Goal: Navigation & Orientation: Find specific page/section

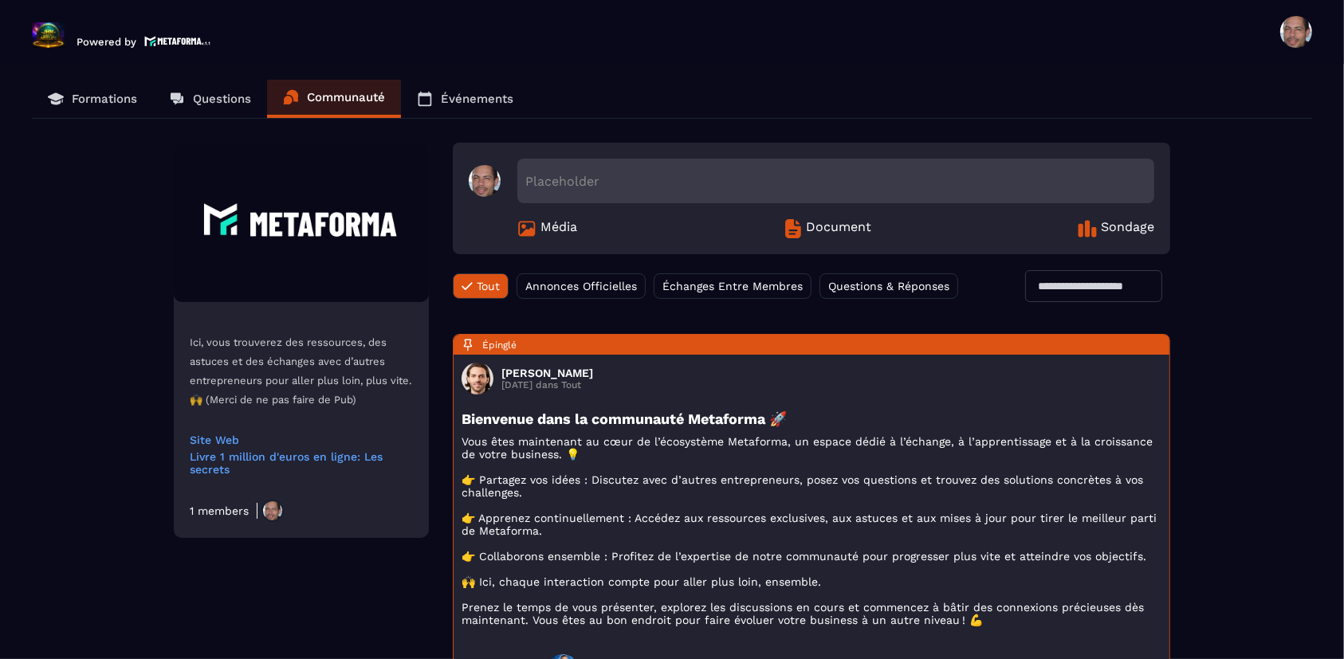
click at [129, 101] on p "Formations" at bounding box center [104, 99] width 65 height 14
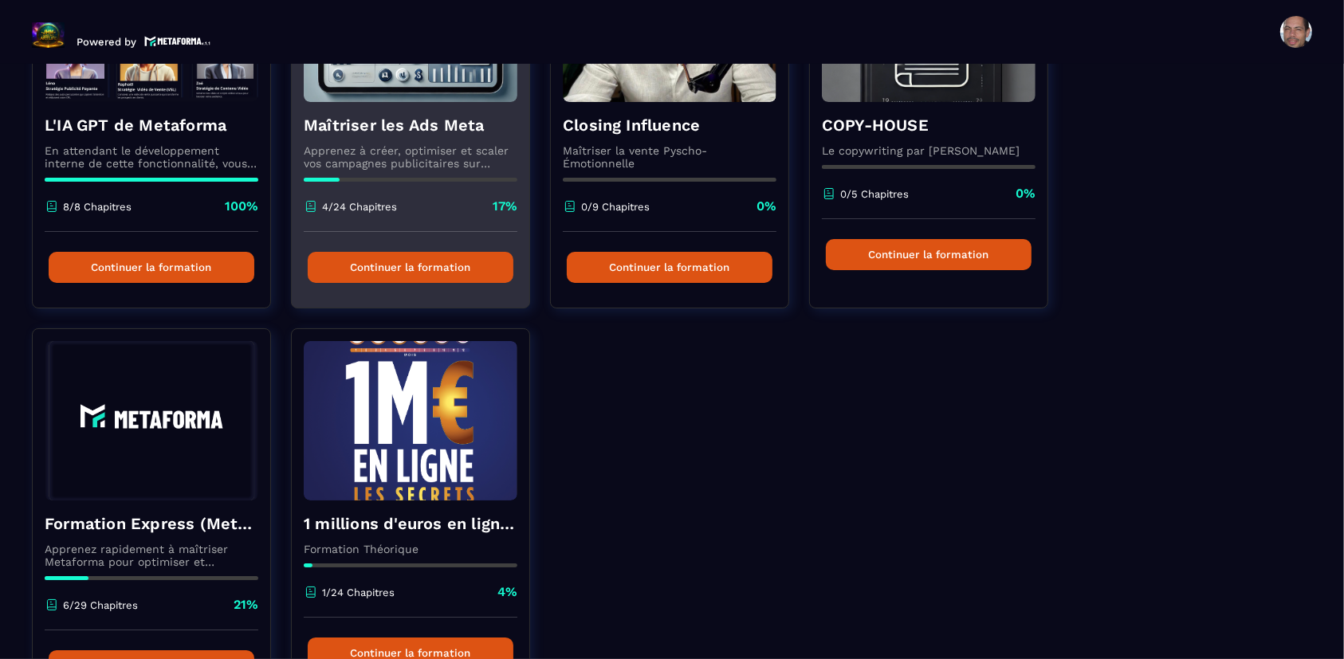
scroll to position [354, 0]
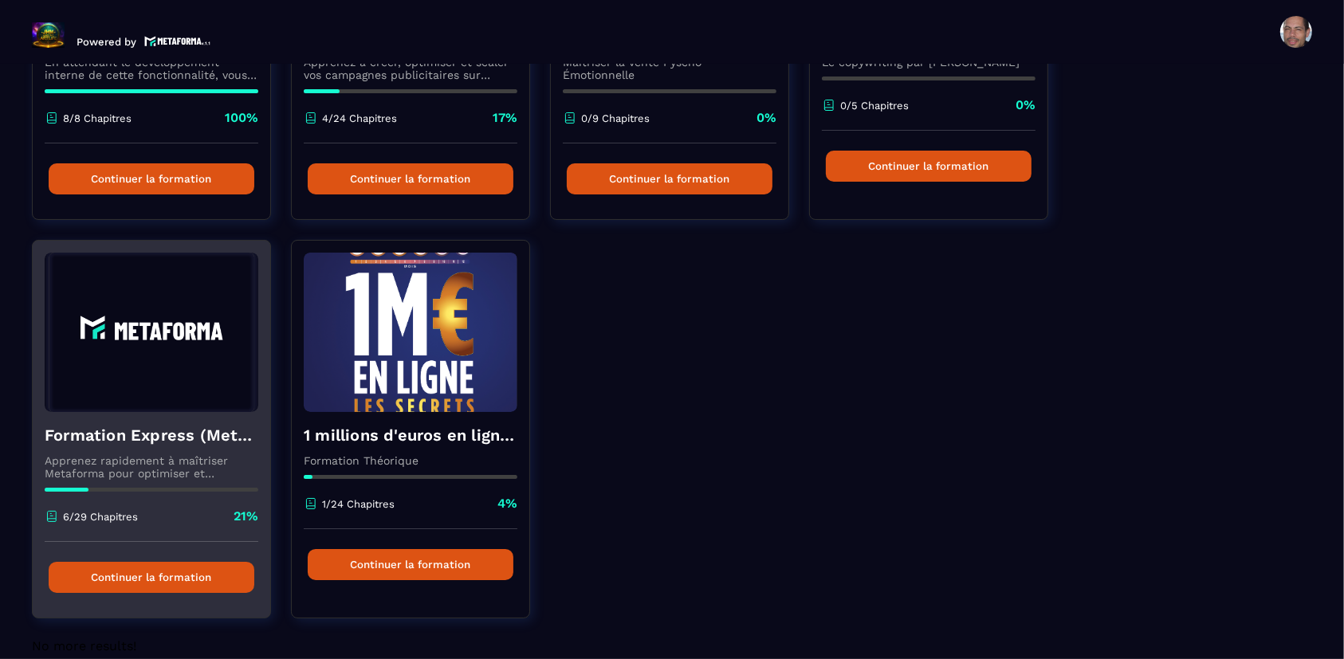
click at [147, 304] on img at bounding box center [152, 332] width 214 height 159
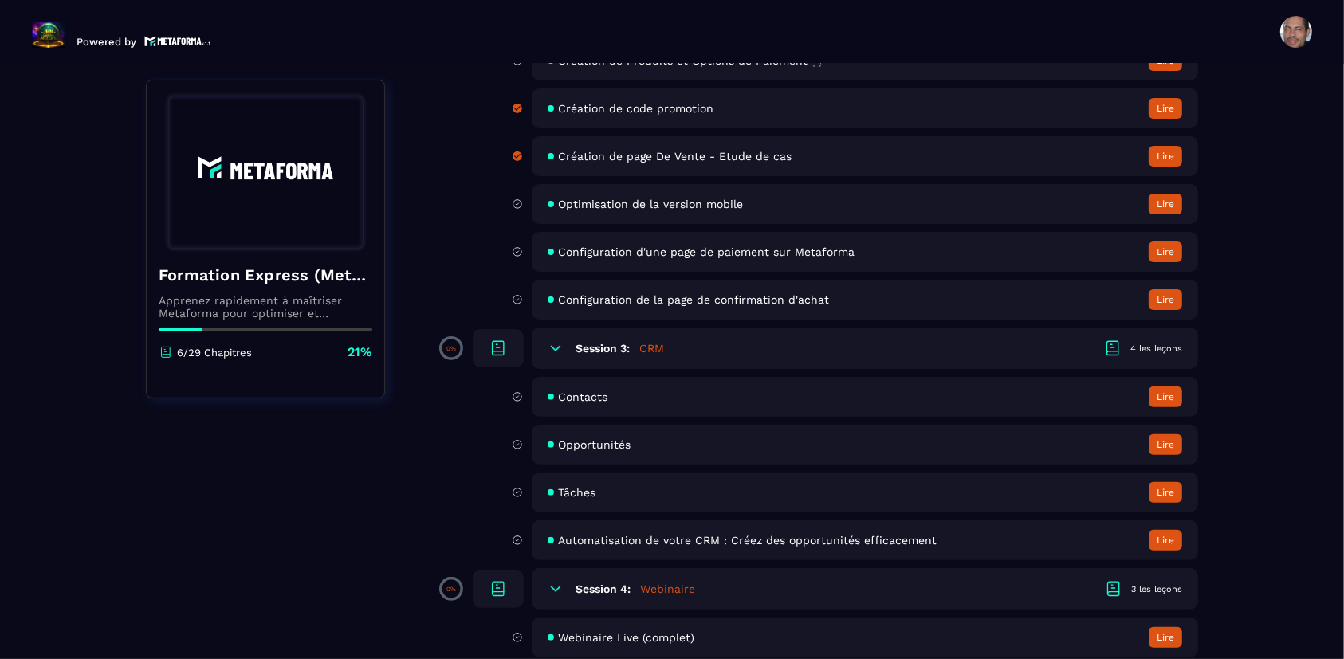
scroll to position [619, 0]
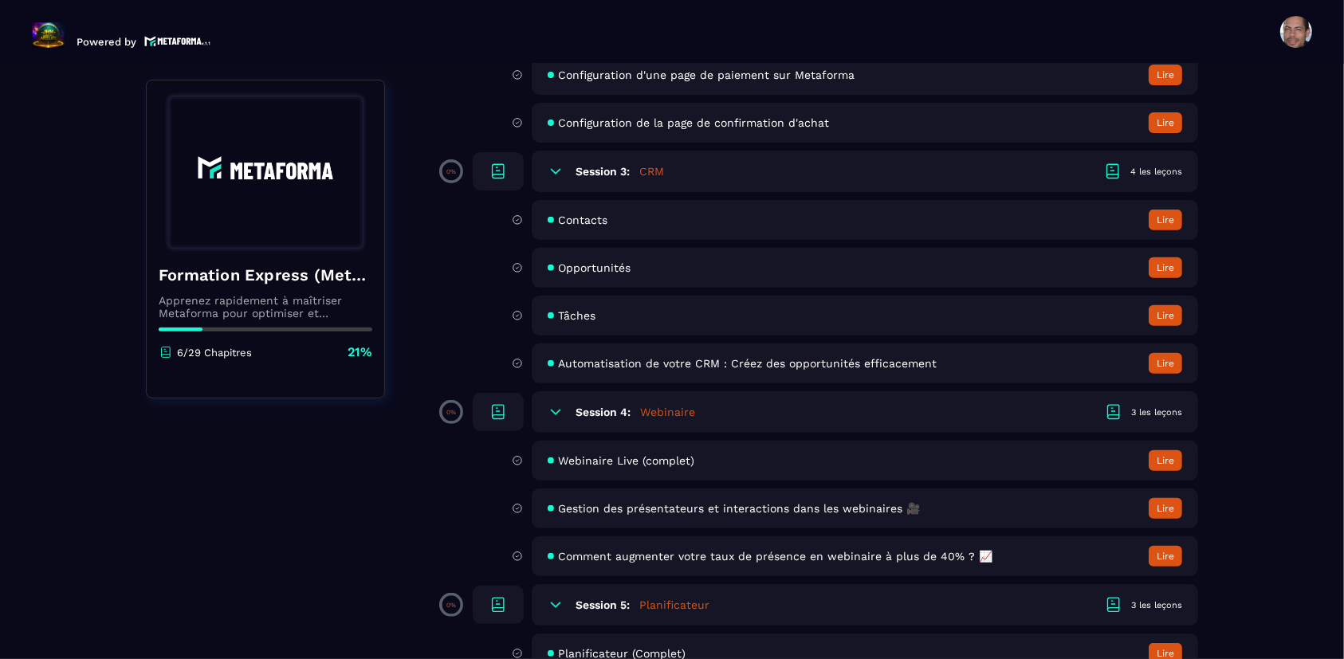
click at [1157, 461] on button "Lire" at bounding box center [1164, 460] width 33 height 21
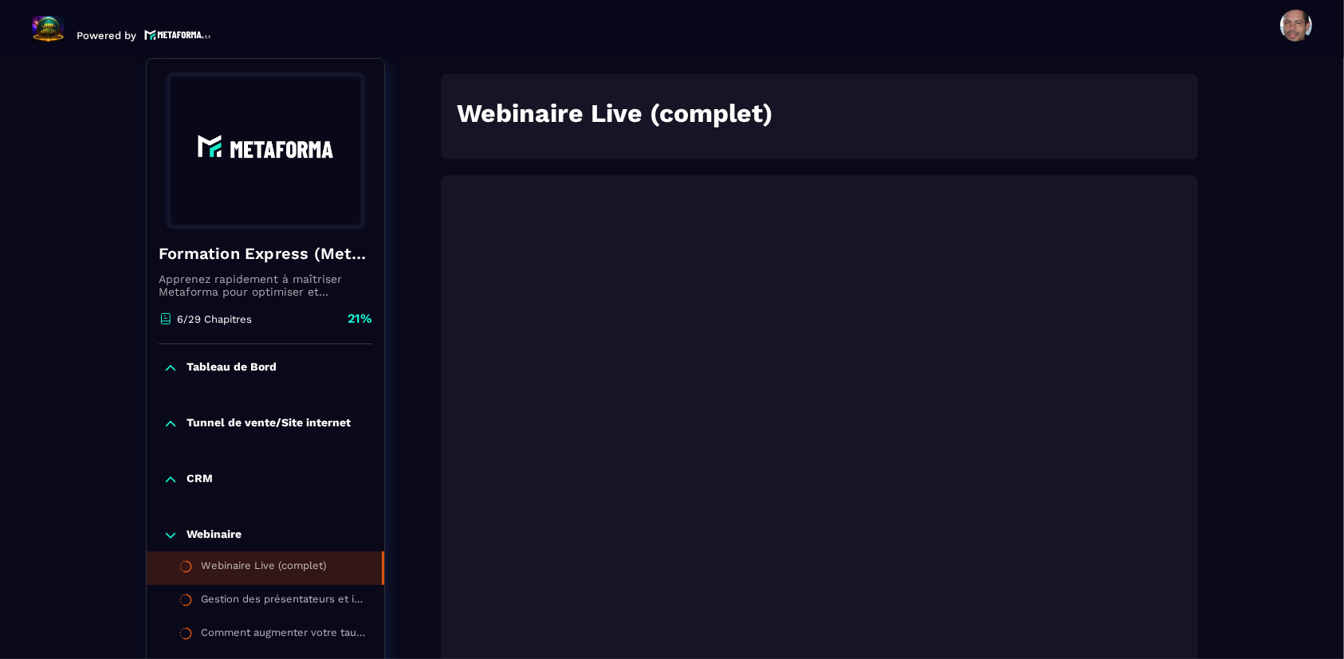
scroll to position [179, 0]
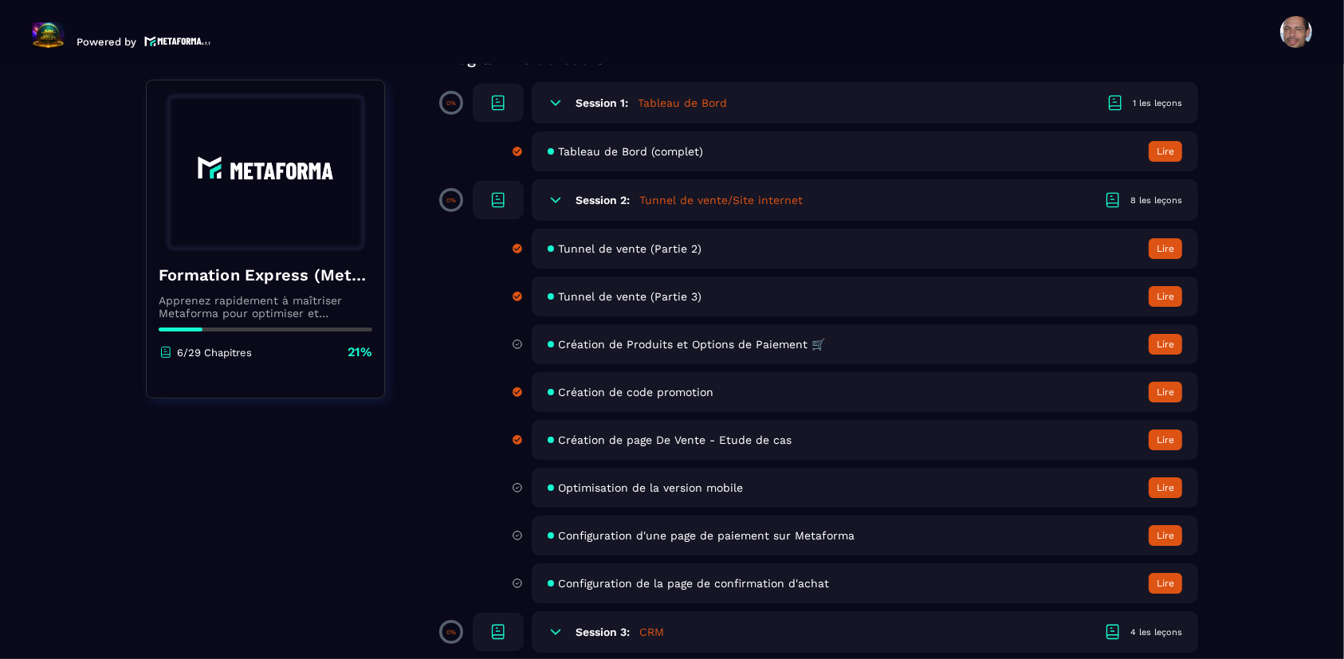
scroll to position [70, 0]
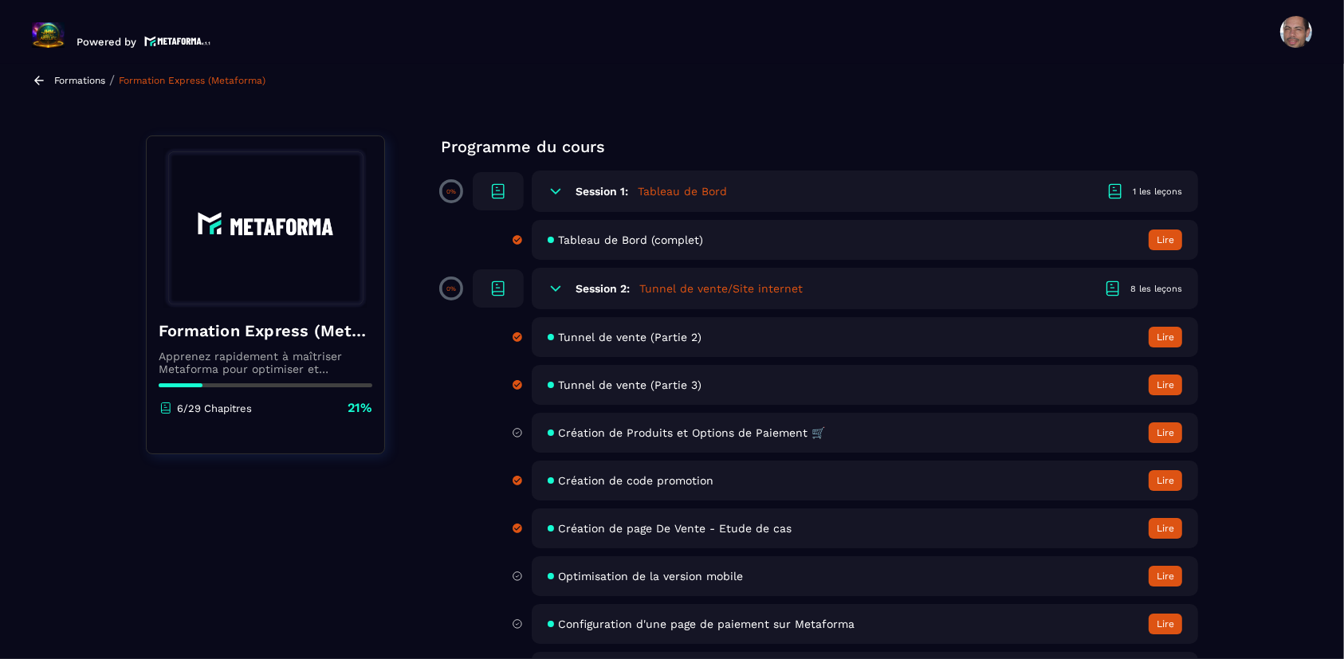
click at [70, 80] on p "Formations" at bounding box center [79, 80] width 51 height 11
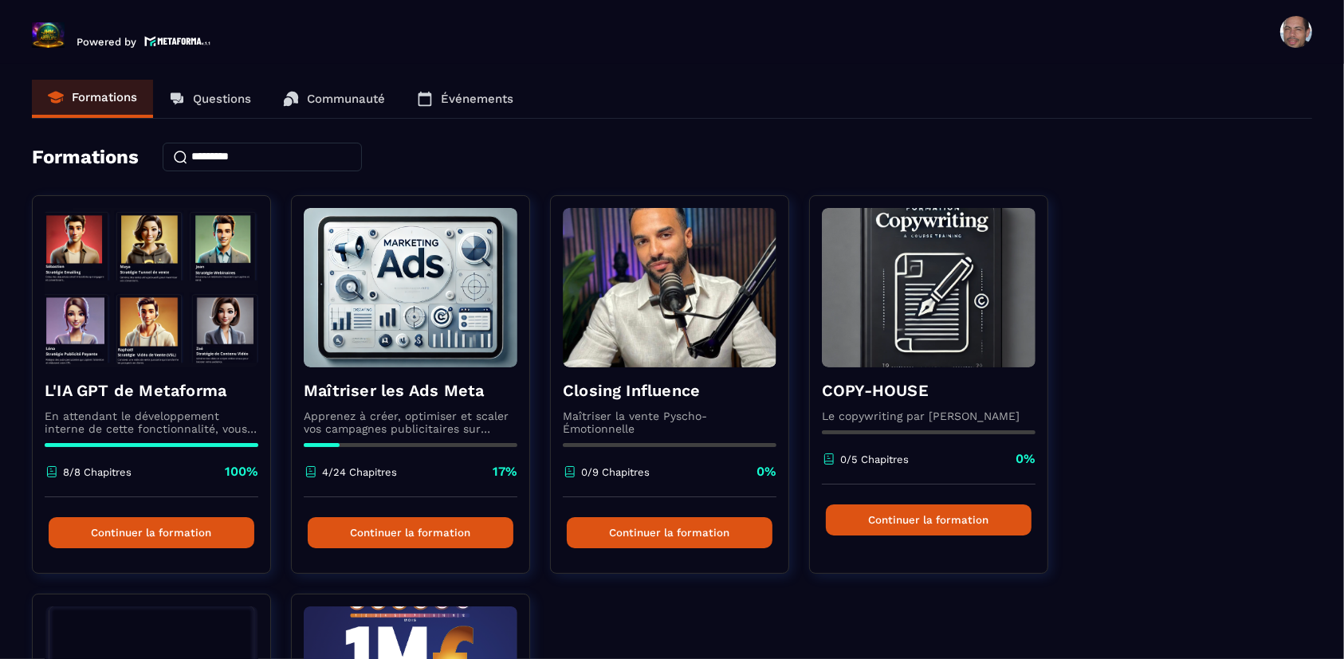
click at [48, 33] on img at bounding box center [48, 35] width 33 height 26
click at [1291, 33] on span at bounding box center [1296, 32] width 32 height 32
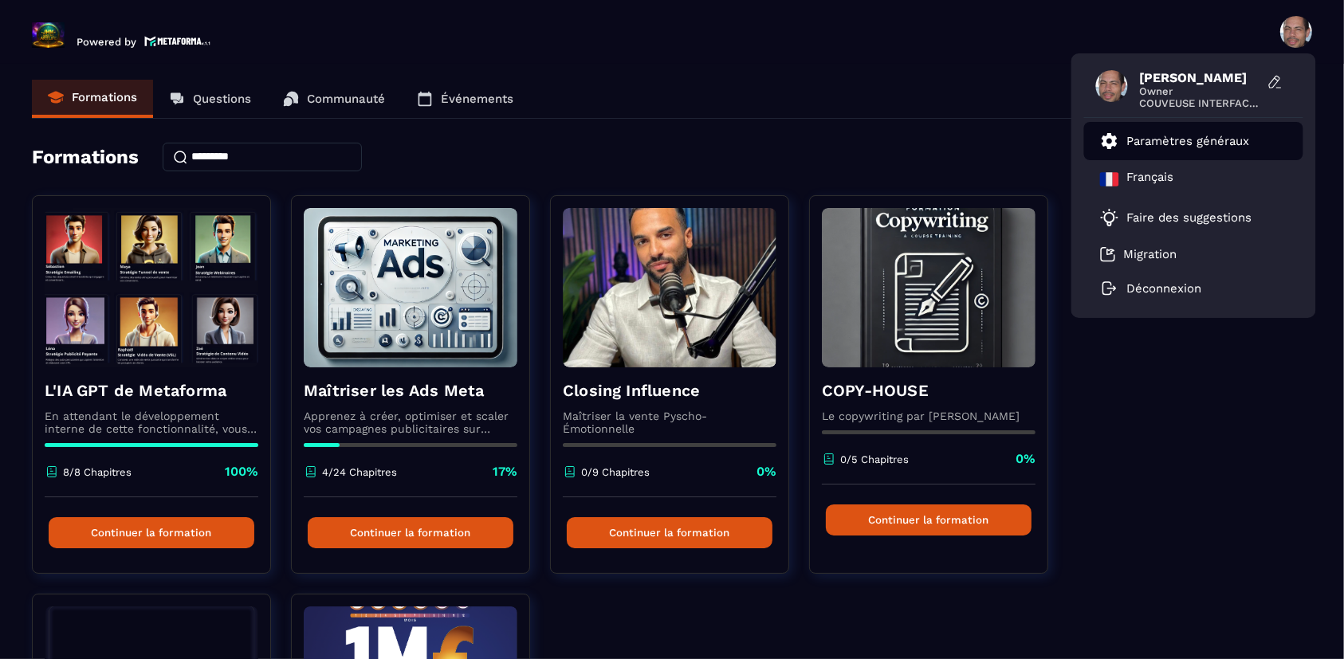
click at [1212, 139] on p "Paramètres généraux" at bounding box center [1188, 141] width 123 height 14
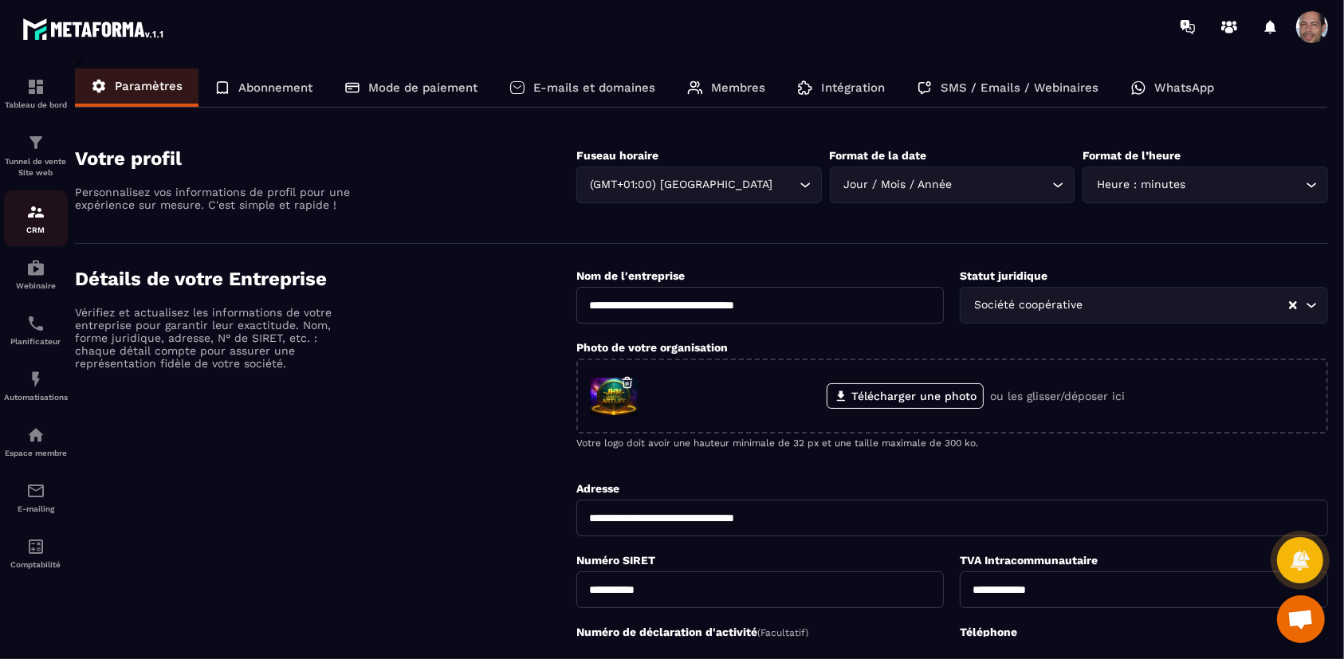
click at [31, 222] on div "CRM" at bounding box center [36, 218] width 64 height 32
